Goal: Find specific page/section: Find specific page/section

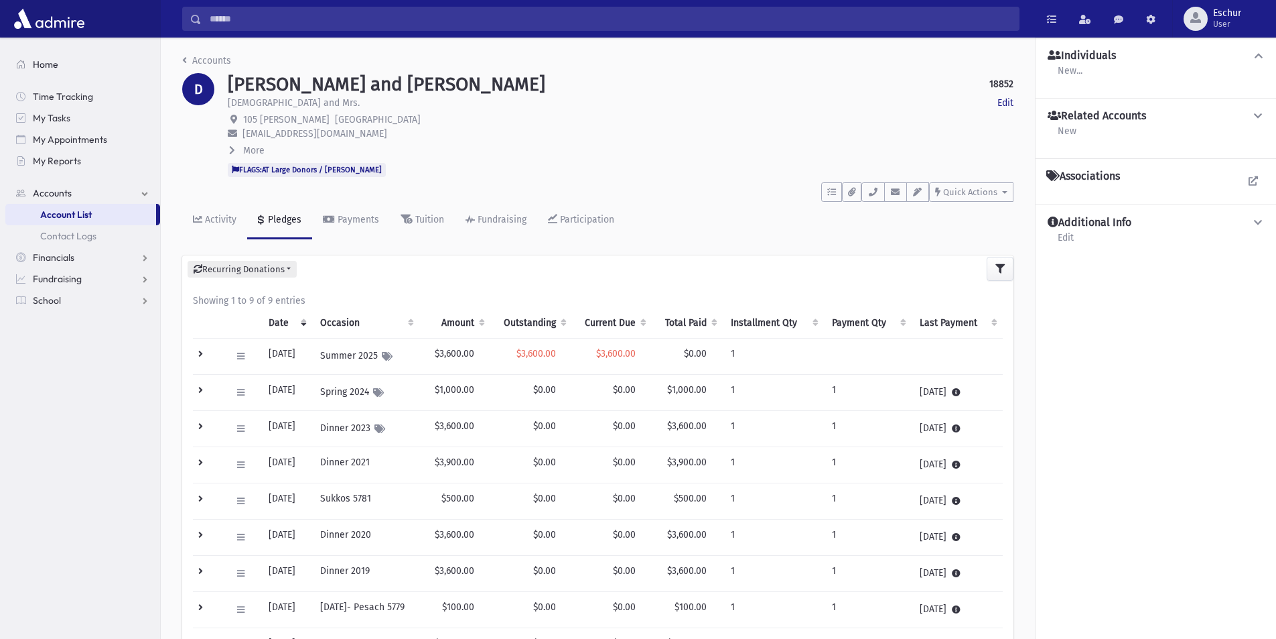
click at [41, 57] on link "Home" at bounding box center [82, 64] width 155 height 21
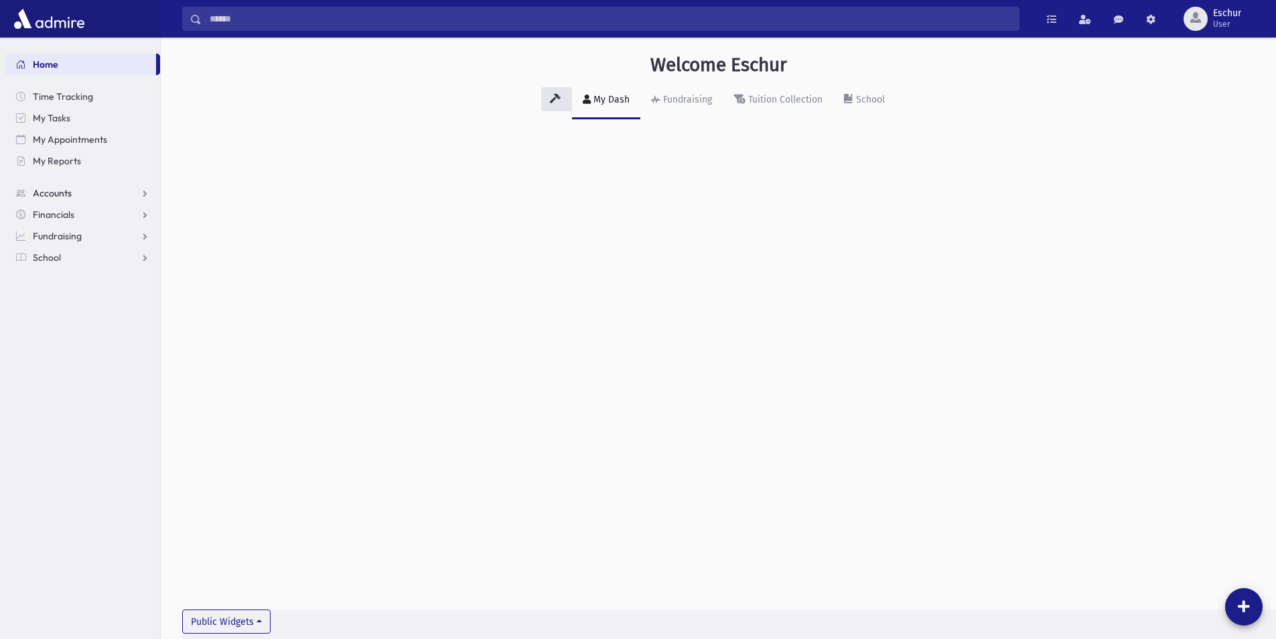
click at [49, 196] on span "Accounts" at bounding box center [52, 193] width 39 height 12
click at [56, 211] on span "Account List" at bounding box center [66, 214] width 52 height 12
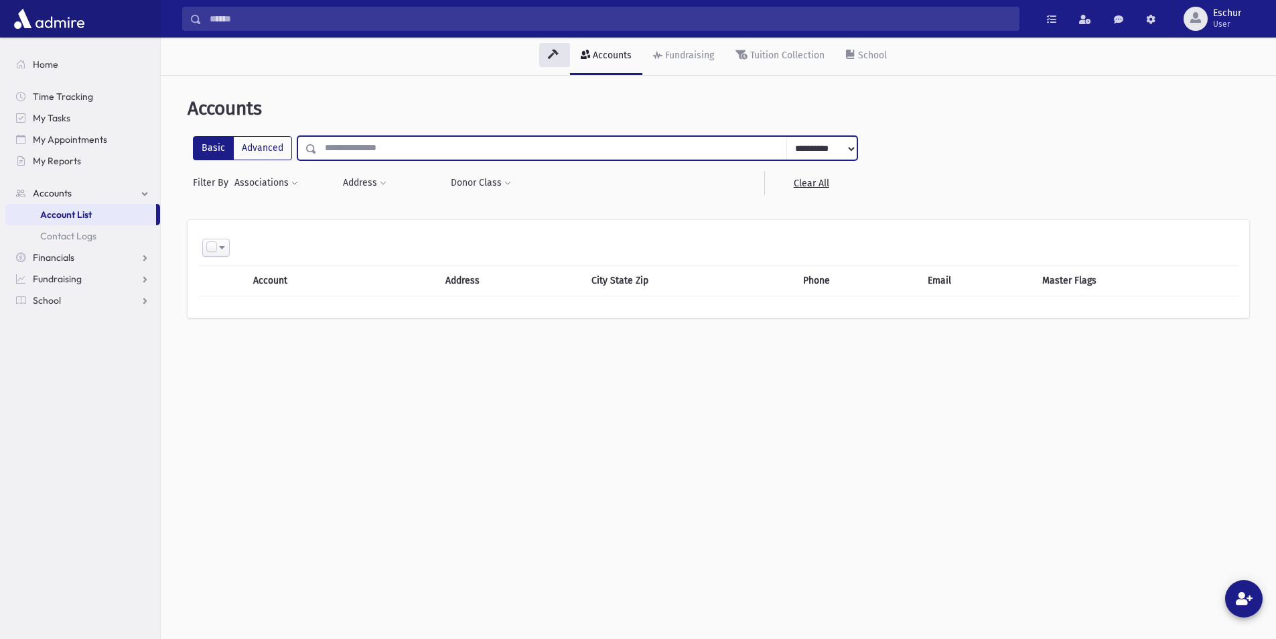
click at [406, 142] on input "text" at bounding box center [552, 148] width 470 height 24
type input "**********"
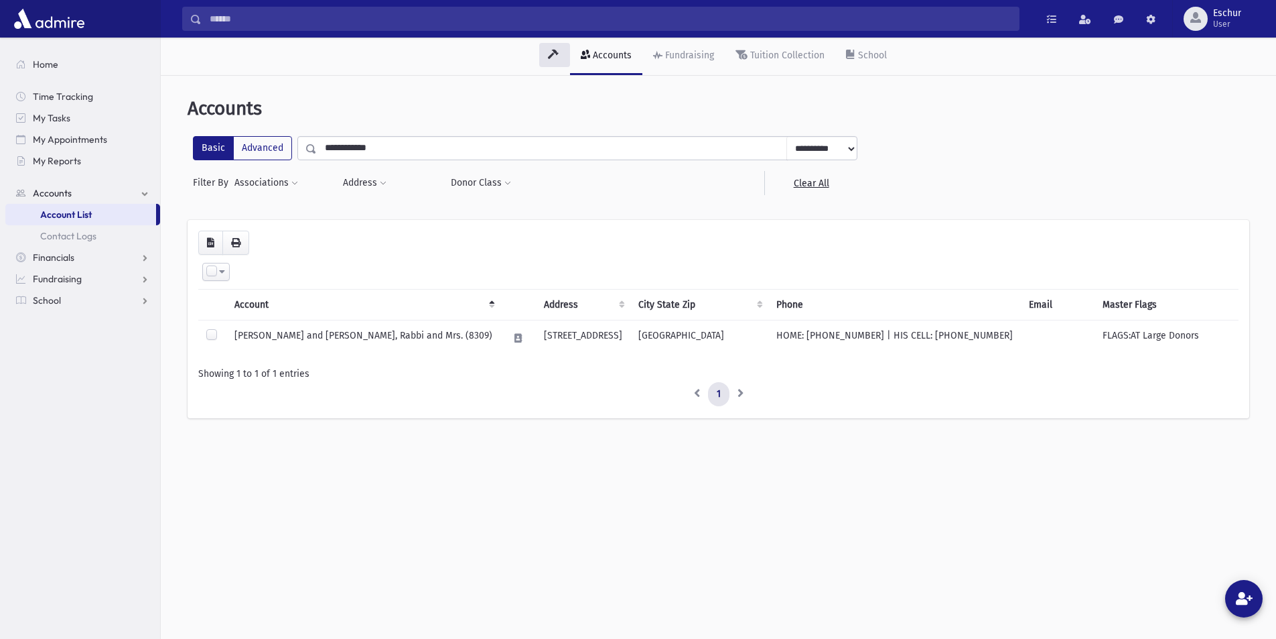
drag, startPoint x: 361, startPoint y: 336, endPoint x: 398, endPoint y: 331, distance: 37.2
click at [361, 336] on td "STERN, Yanky and Nechie, Rabbi and Mrs. (8309)" at bounding box center [363, 338] width 274 height 36
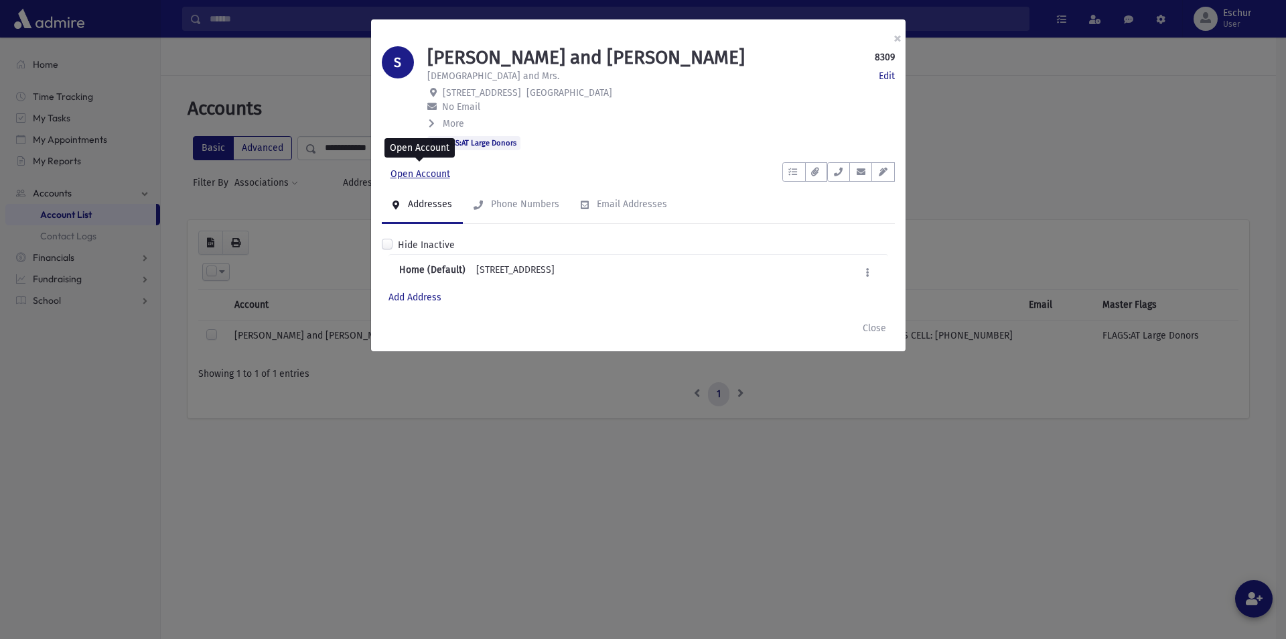
click at [431, 177] on link "Open Account" at bounding box center [420, 174] width 77 height 24
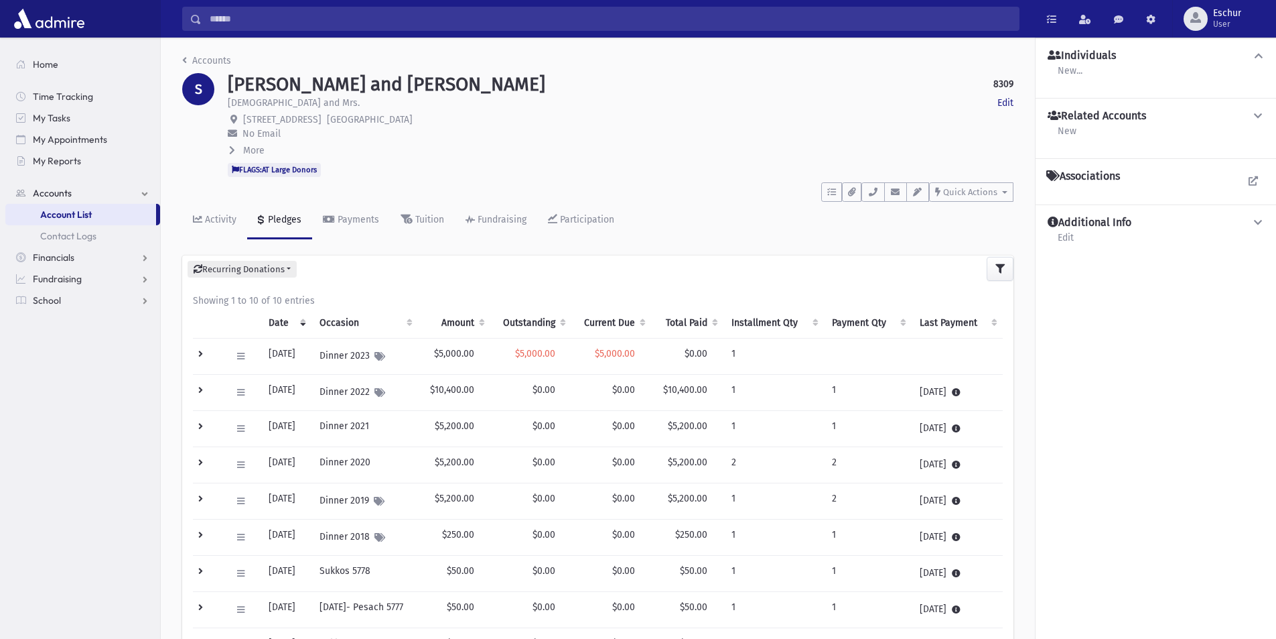
drag, startPoint x: 245, startPoint y: 119, endPoint x: 403, endPoint y: 124, distance: 158.2
click at [403, 124] on p "3 Fillmore Ave Lakewood, NJ 08701" at bounding box center [621, 120] width 786 height 14
copy span "3 Fillmore Ave Lakewood, NJ 08701"
click at [35, 62] on span "Home" at bounding box center [45, 64] width 25 height 12
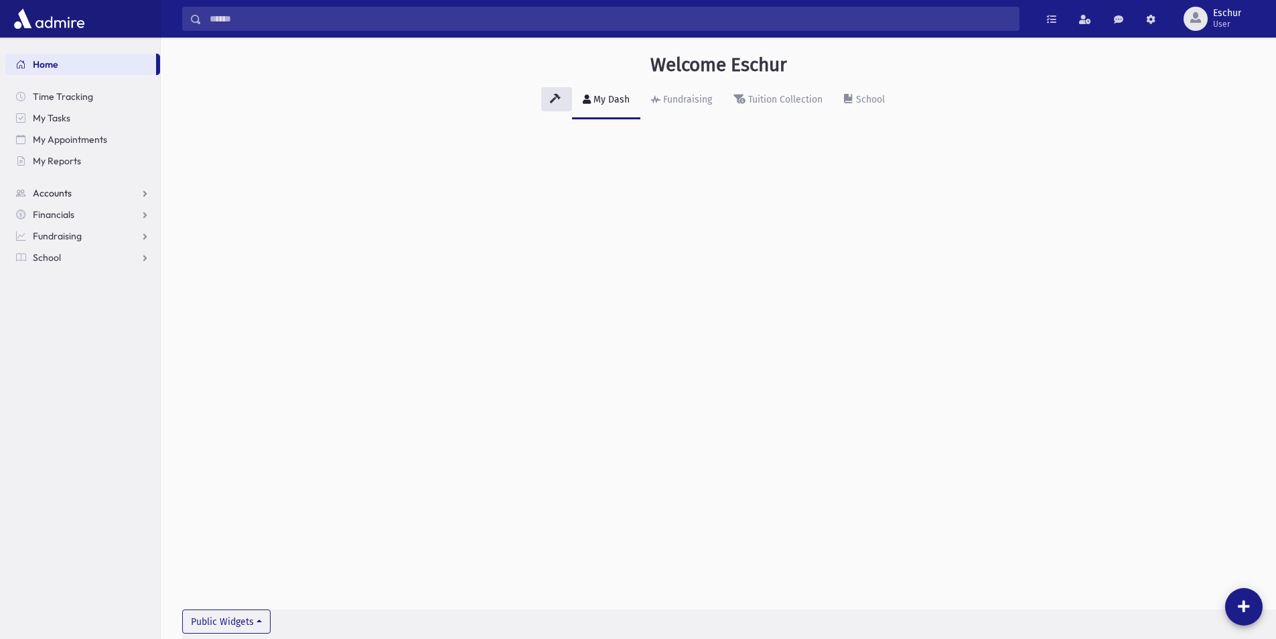
click at [58, 195] on span "Accounts" at bounding box center [52, 193] width 39 height 12
click at [55, 212] on span "Account List" at bounding box center [66, 214] width 52 height 12
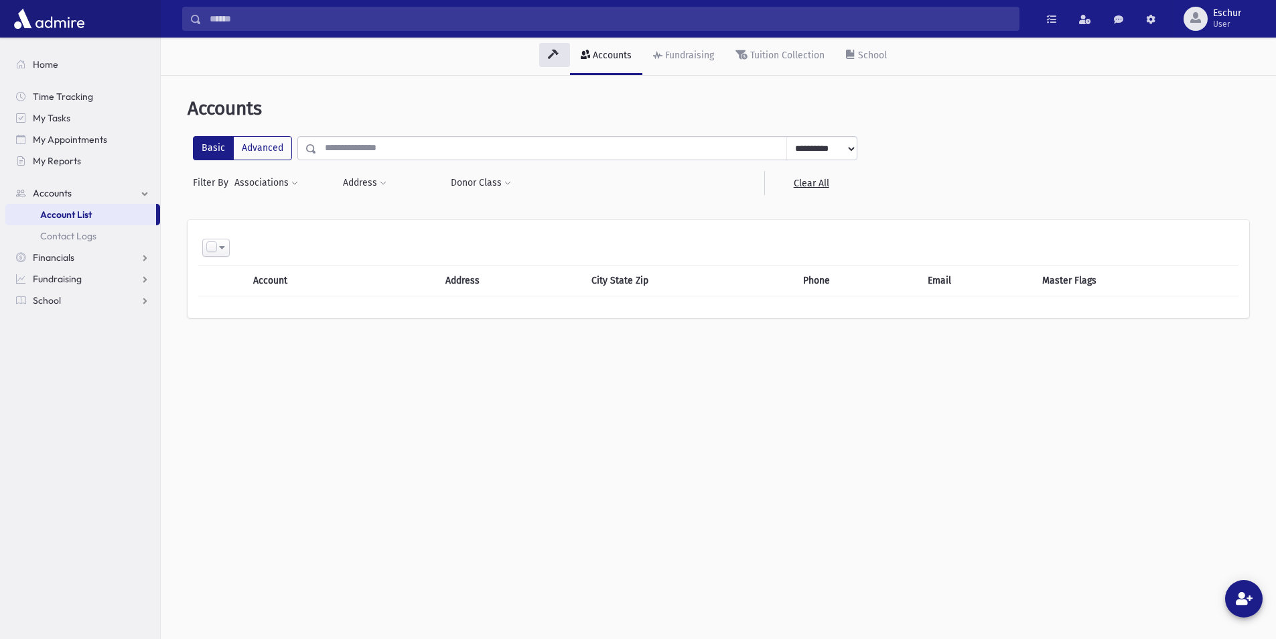
click at [346, 145] on input "text" at bounding box center [552, 148] width 470 height 24
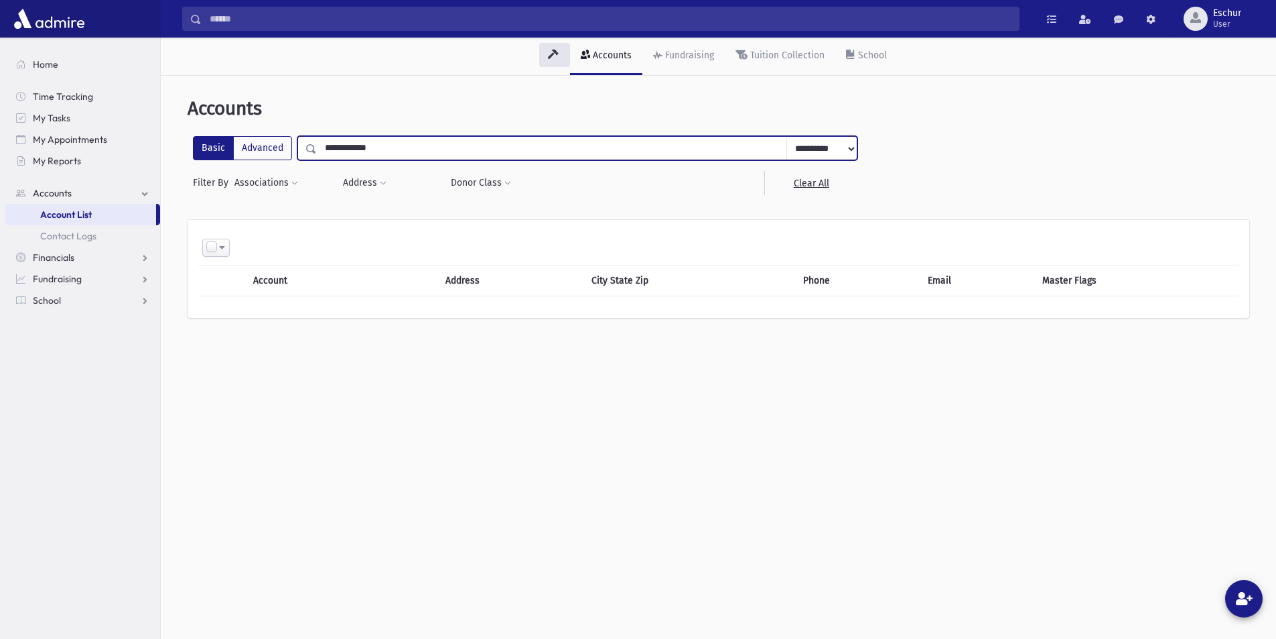
type input "**********"
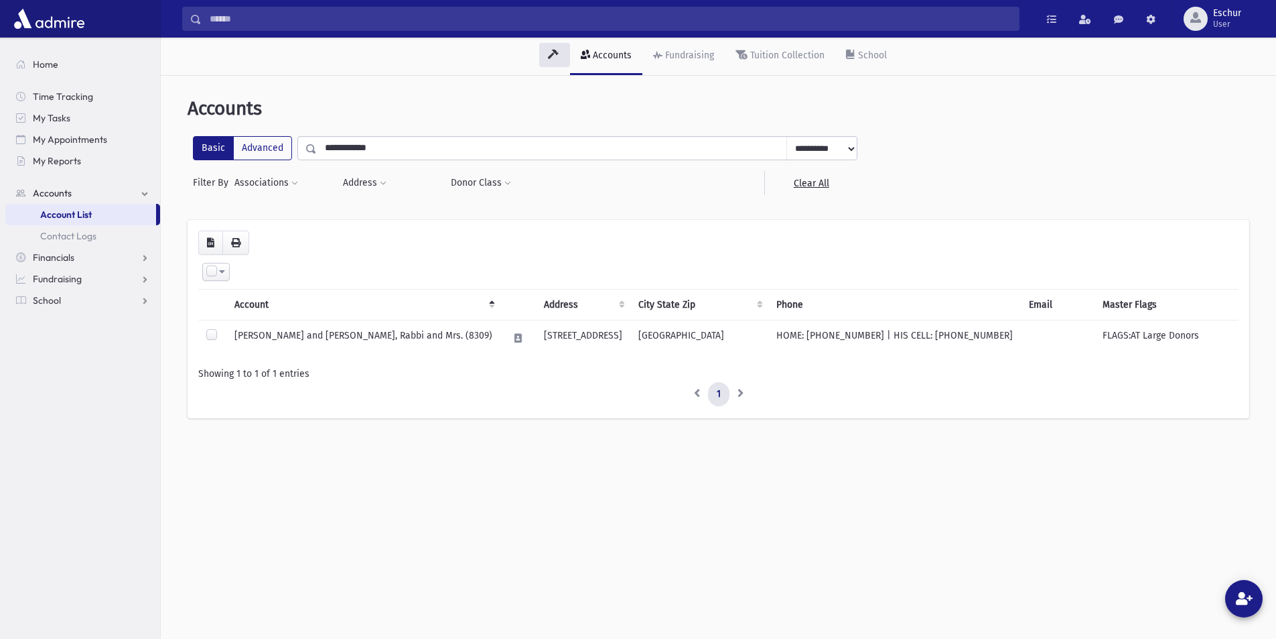
click at [377, 334] on td "[PERSON_NAME] and [PERSON_NAME], Rabbi and Mrs. (8309)" at bounding box center [363, 338] width 274 height 36
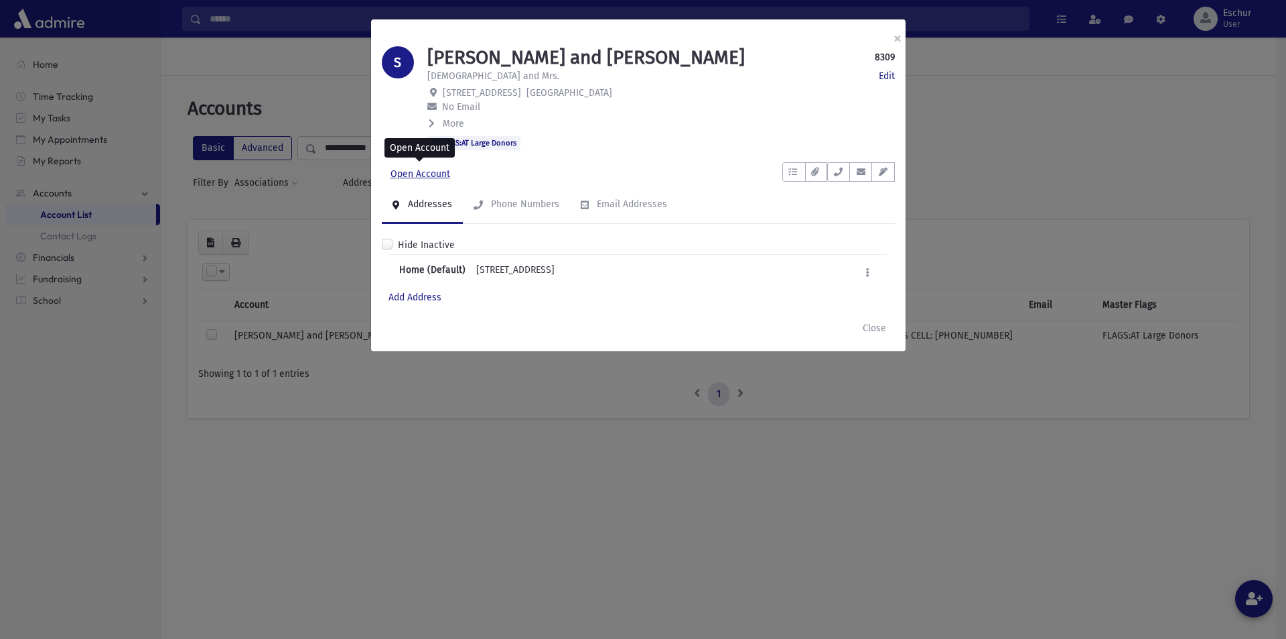
click at [424, 172] on link "Open Account" at bounding box center [420, 174] width 77 height 24
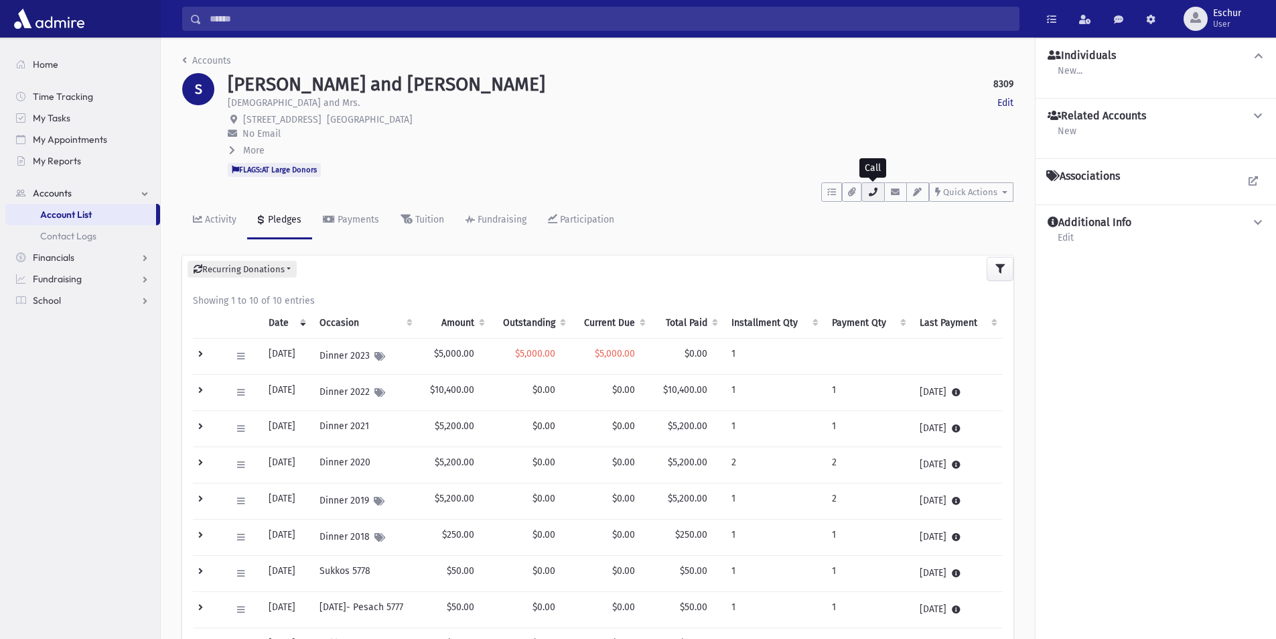
click at [877, 192] on icon "button" at bounding box center [873, 192] width 11 height 9
